Goal: Transaction & Acquisition: Purchase product/service

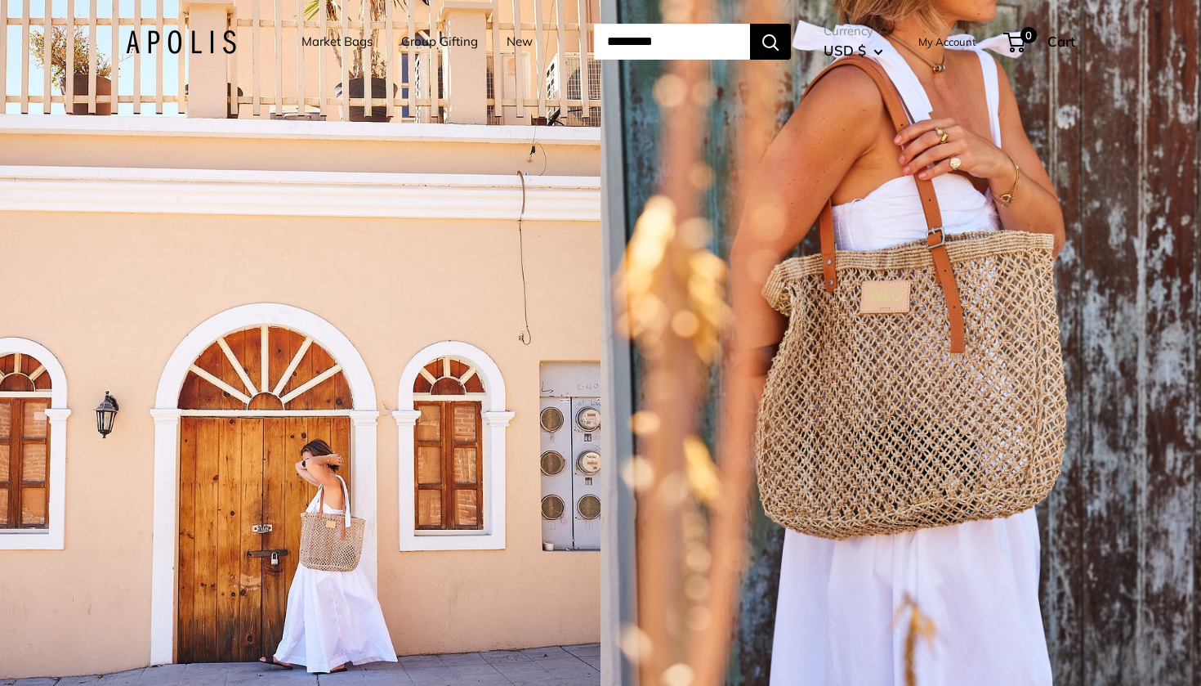
click at [312, 39] on link "Market Bags" at bounding box center [337, 41] width 71 height 23
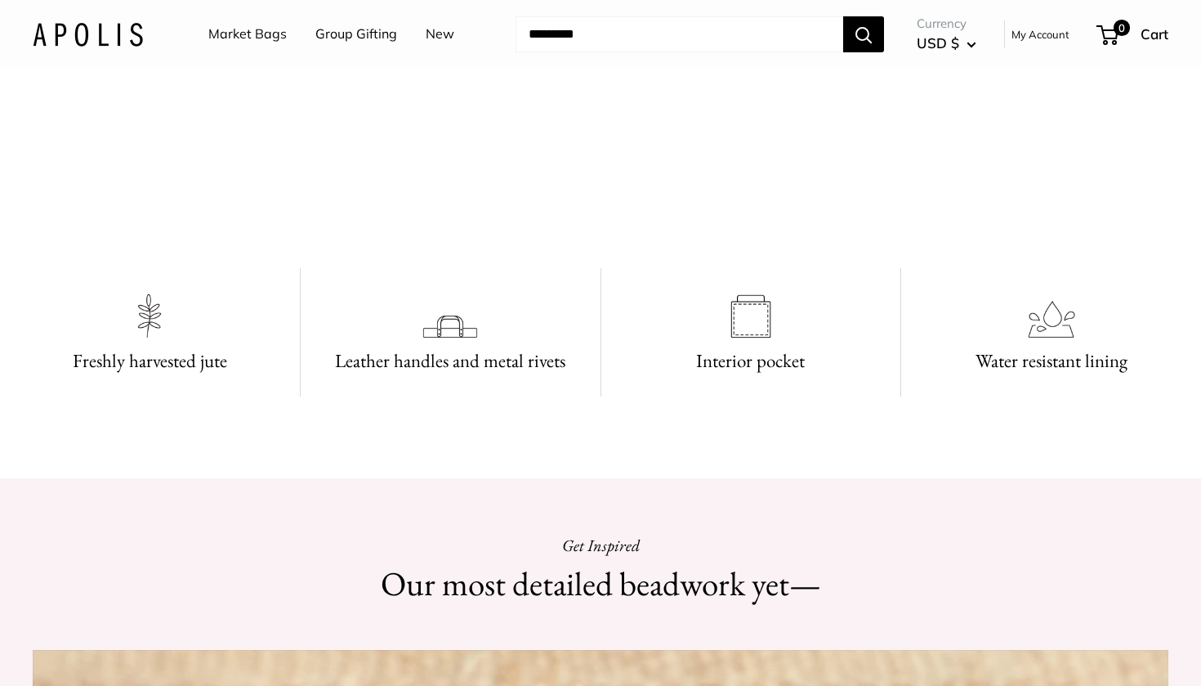
scroll to position [997, 0]
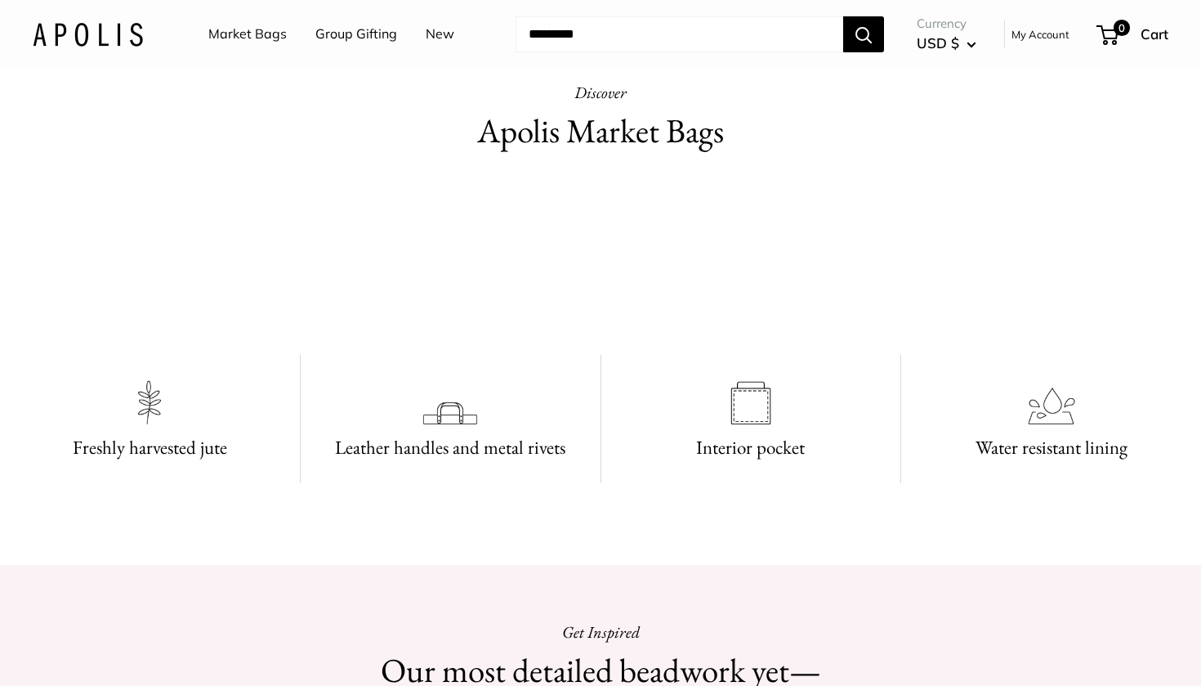
click at [258, 29] on link "Market Bags" at bounding box center [247, 34] width 78 height 25
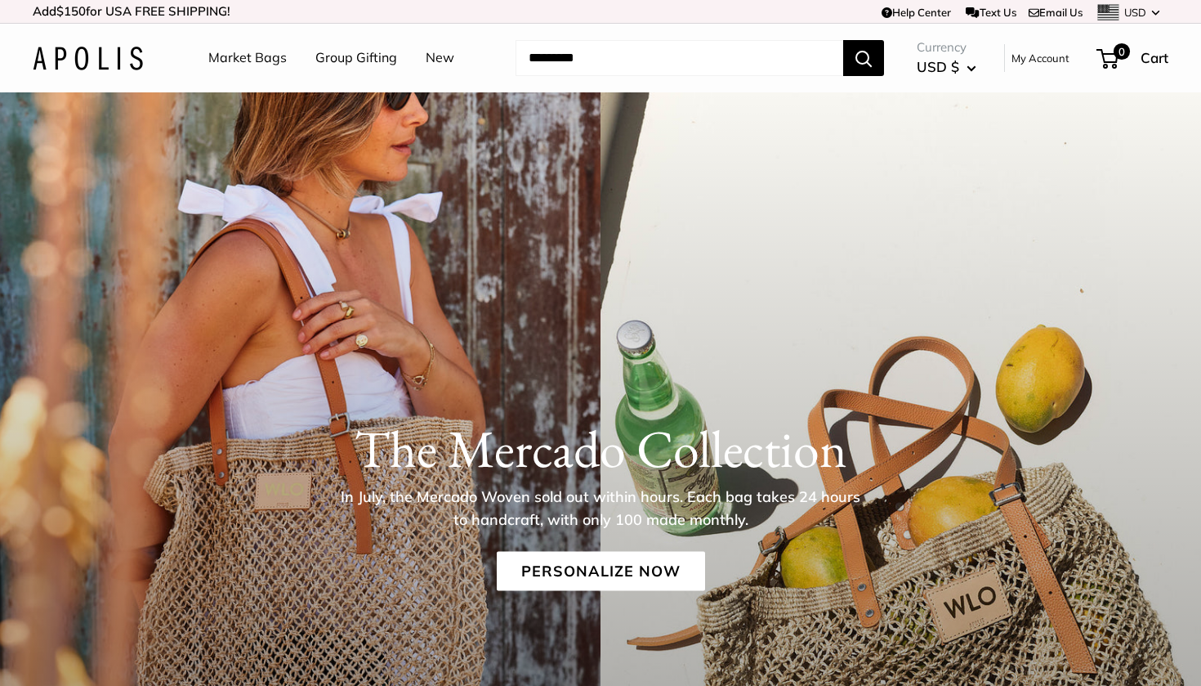
click at [642, 56] on input "Search..." at bounding box center [680, 58] width 328 height 36
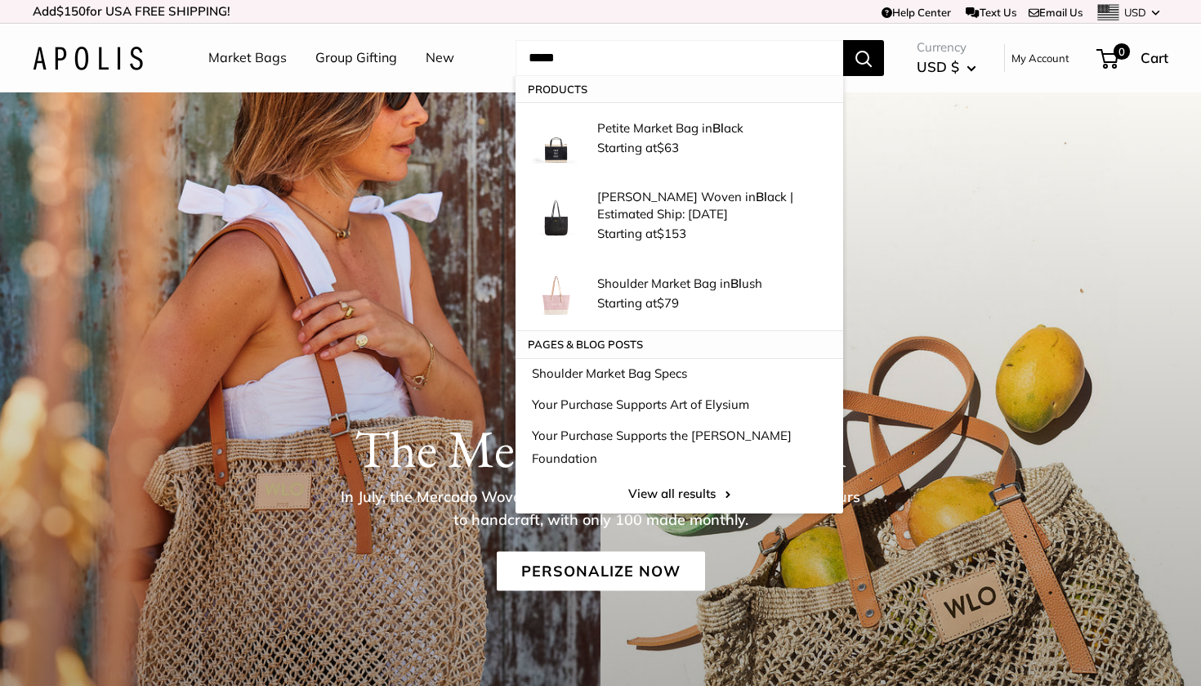
type input "*****"
click at [865, 57] on button "Search" at bounding box center [863, 58] width 41 height 36
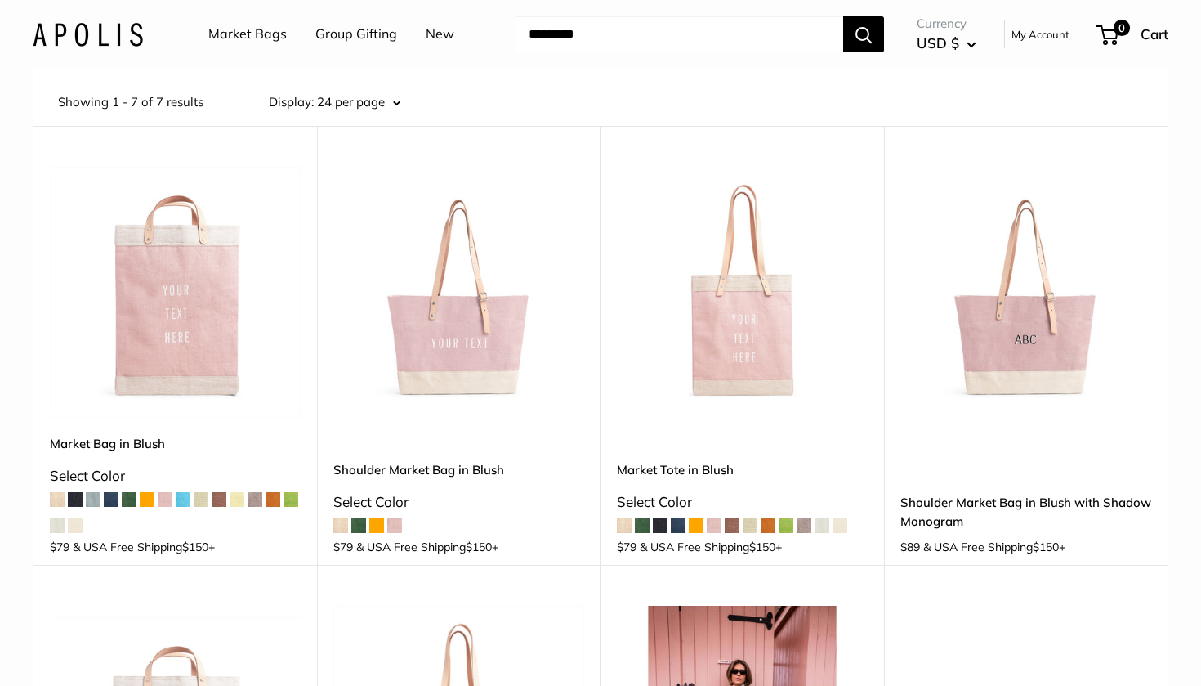
scroll to position [105, 0]
